Goal: Find specific page/section: Find specific page/section

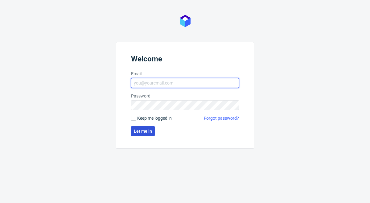
type input "[PERSON_NAME][EMAIL_ADDRESS][DOMAIN_NAME]"
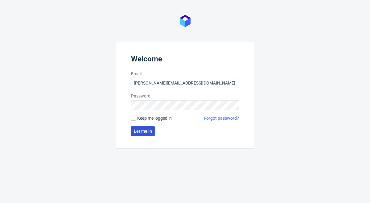
click at [141, 129] on span "Let me in" at bounding box center [143, 131] width 18 height 4
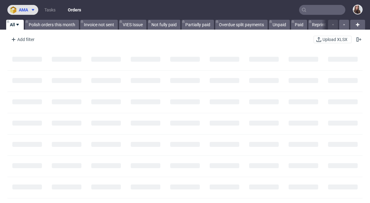
click at [33, 8] on icon at bounding box center [33, 9] width 5 height 5
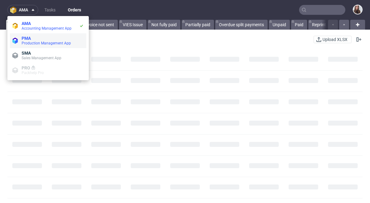
click at [28, 42] on span "Production Management App" at bounding box center [46, 43] width 49 height 4
